Goal: Task Accomplishment & Management: Complete application form

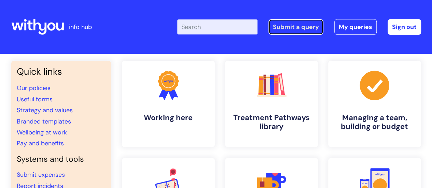
click at [307, 24] on link "Submit a query" at bounding box center [296, 27] width 55 height 16
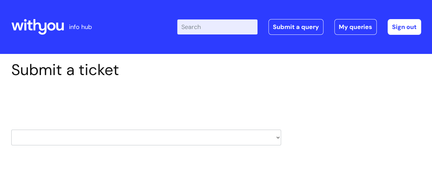
click at [78, 137] on select "HR / People IT and Support Clinical Drug Alerts Finance Accounts Data Support T…" at bounding box center [146, 138] width 270 height 16
select select "external_communications"
click at [11, 130] on select "HR / People IT and Support Clinical Drug Alerts Finance Accounts Data Support T…" at bounding box center [146, 138] width 270 height 16
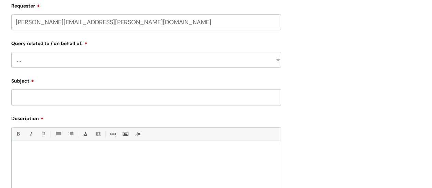
scroll to position [164, 0]
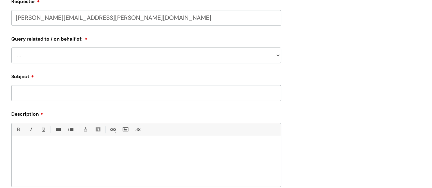
click at [58, 60] on select "... Brand or Brand Centre Website Queries (all regions) All Scottish Services I…" at bounding box center [146, 55] width 270 height 16
select select "Brand or Brand Centre"
click at [11, 47] on select "... Brand or Brand Centre Website Queries (all regions) All Scottish Services I…" at bounding box center [146, 55] width 270 height 16
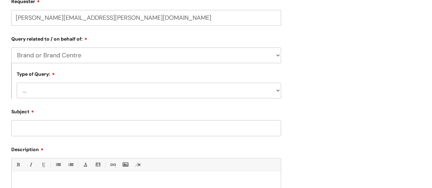
click at [43, 89] on select "... General enquiry" at bounding box center [149, 91] width 264 height 16
select select "General enquiry"
click at [17, 83] on select "... General enquiry" at bounding box center [149, 91] width 264 height 16
click at [42, 130] on input "Subject" at bounding box center [146, 128] width 270 height 16
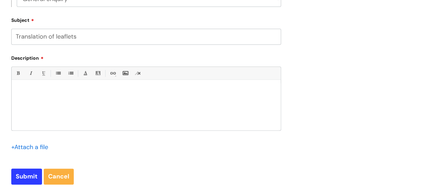
scroll to position [256, 0]
type input "Translation of leaflets"
click at [38, 89] on p at bounding box center [146, 91] width 259 height 6
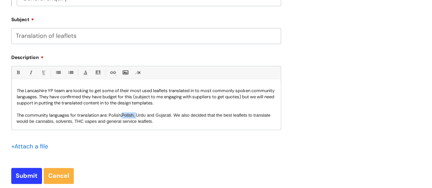
drag, startPoint x: 139, startPoint y: 115, endPoint x: 124, endPoint y: 118, distance: 16.0
click at [124, 118] on p "The community languages for translation are: Polish, Polish, Urdu and Gujarati.…" at bounding box center [146, 118] width 259 height 12
click at [211, 116] on span "Urdu and Gujarati. We also decided that the best leaflets to translate would be…" at bounding box center [146, 118] width 258 height 11
click at [204, 115] on span "Urdu and Gujarati. We also decided that the best leaflets to translate would be…" at bounding box center [146, 118] width 258 height 11
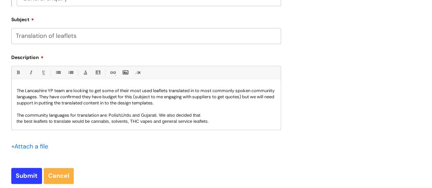
scroll to position [0, 0]
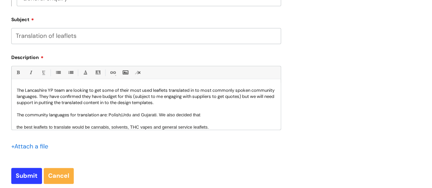
click at [204, 115] on p "The community languages for translation are: Polish, Urdu and Gujarati. We also…" at bounding box center [146, 115] width 259 height 6
click at [18, 127] on span "the best leaflets to translate would be cannabis, solvents, THC vapes and gener…" at bounding box center [113, 127] width 192 height 5
click at [35, 128] on span "The best leaflets to translate would be cannabis, solvents, THC vapes and gener…" at bounding box center [114, 127] width 194 height 5
click at [40, 127] on span "The leaflets to translate would be cannabis, solvents, THC vapes and general se…" at bounding box center [109, 127] width 184 height 5
click at [195, 127] on span "The leaflets they want to be translated are substance specific leaflets on cann…" at bounding box center [139, 130] width 244 height 11
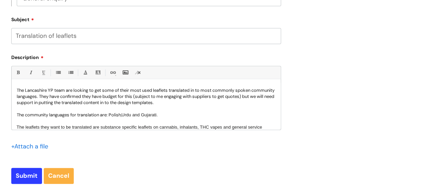
click at [200, 127] on span "The leaflets they want to be translated are substance specific leaflets on cann…" at bounding box center [140, 130] width 246 height 11
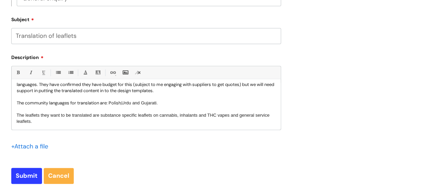
click at [239, 116] on span "The leaflets they want to be translated are substance specific leaflets on cann…" at bounding box center [143, 118] width 253 height 11
click at [71, 122] on span "The leaflets they want to be translated are substance specific leaflets on cann…" at bounding box center [143, 118] width 252 height 11
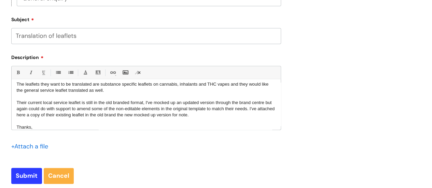
scroll to position [50, 0]
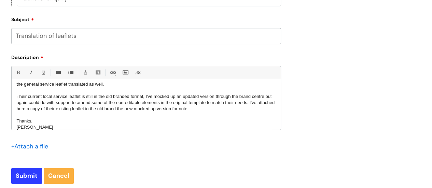
click at [32, 144] on input "file" at bounding box center [28, 146] width 34 height 9
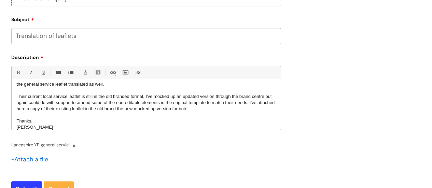
click at [28, 160] on input "file" at bounding box center [28, 159] width 34 height 9
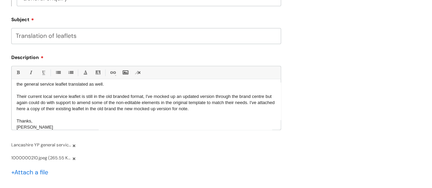
click at [29, 172] on input "file" at bounding box center [28, 172] width 34 height 9
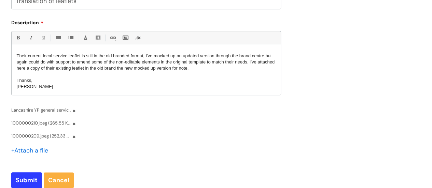
scroll to position [292, 0]
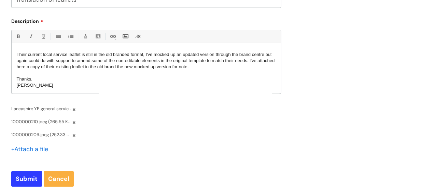
click at [25, 151] on input "file" at bounding box center [28, 149] width 34 height 9
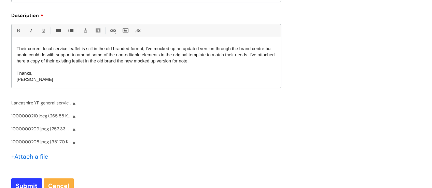
scroll to position [298, 0]
click at [135, 62] on span "Their current local service leaflet is still in the old branded format, I've mo…" at bounding box center [146, 54] width 258 height 17
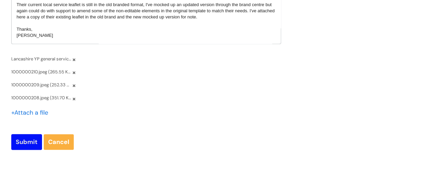
scroll to position [343, 0]
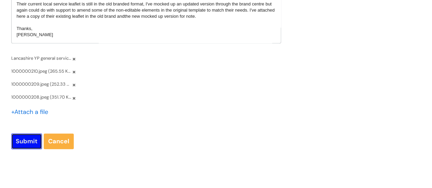
click at [23, 143] on input "Submit" at bounding box center [26, 142] width 31 height 16
type input "Please Wait..."
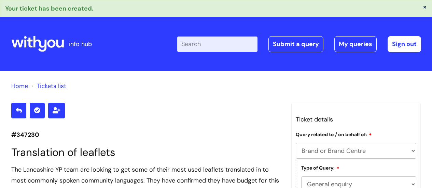
select select "Brand or Brand Centre"
select select "General enquiry"
